Goal: Navigation & Orientation: Find specific page/section

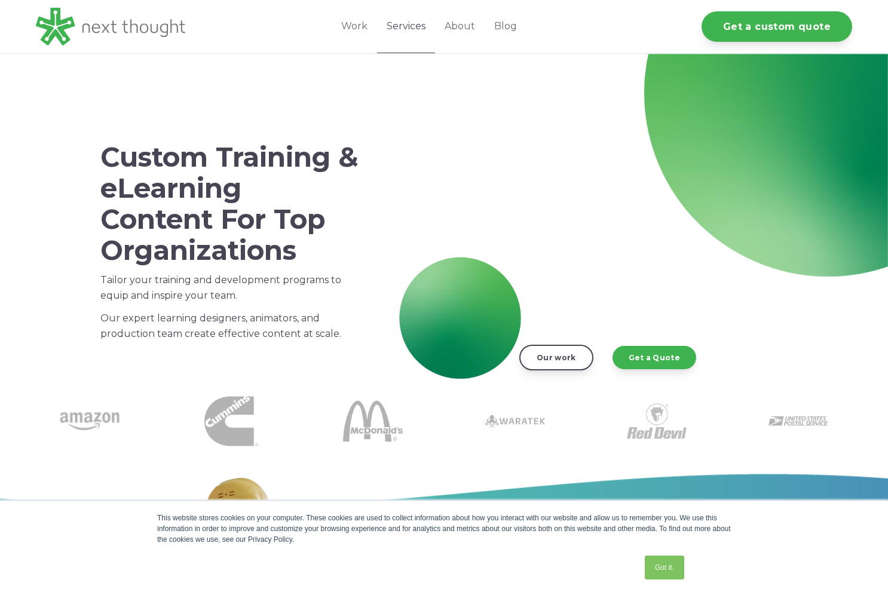
click at [413, 28] on link "Services" at bounding box center [406, 26] width 58 height 53
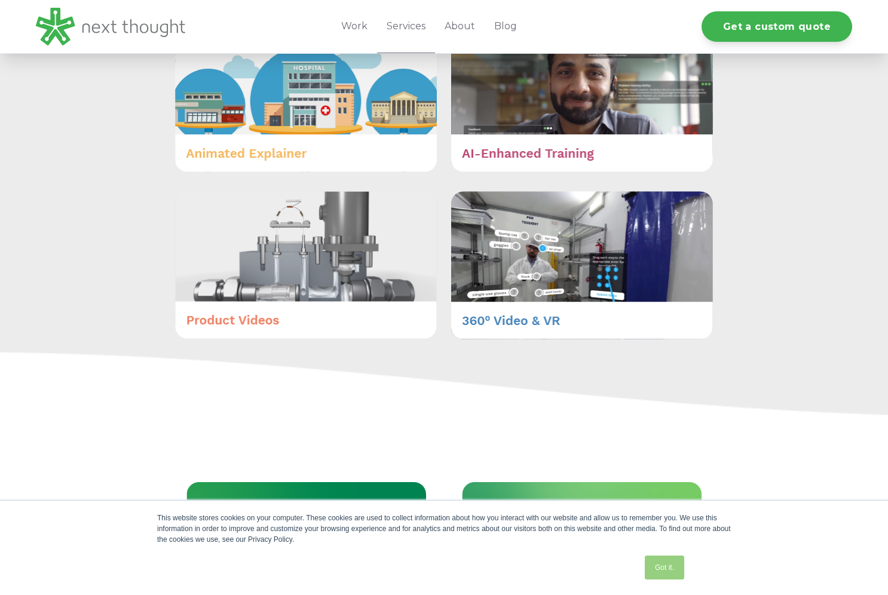
click at [664, 569] on link "Got it." at bounding box center [663, 567] width 39 height 24
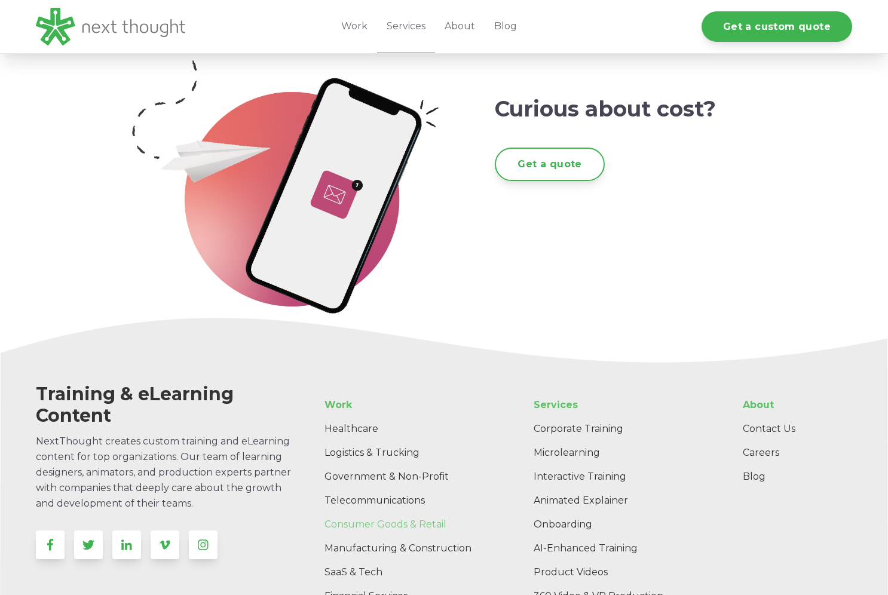
scroll to position [2295, 0]
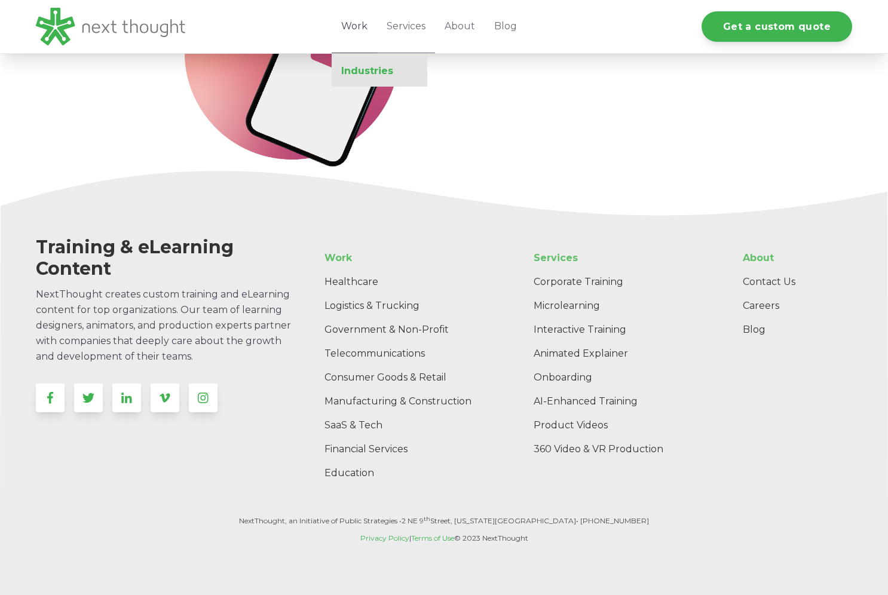
click at [362, 69] on link "Industries" at bounding box center [380, 71] width 96 height 12
